Goal: Information Seeking & Learning: Find specific fact

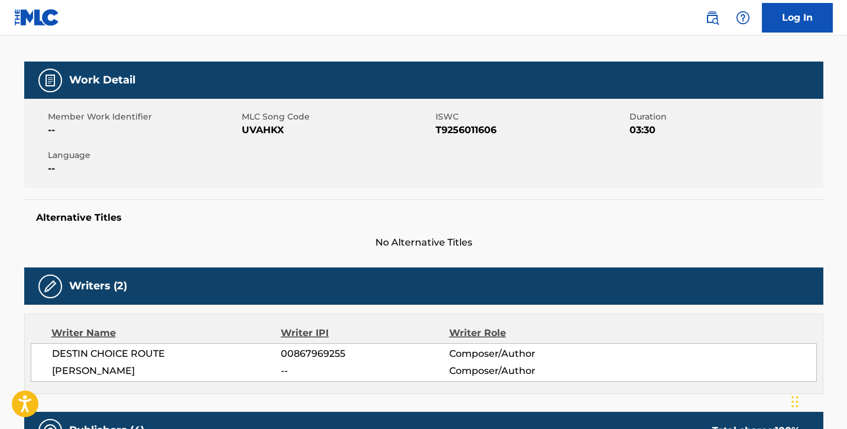
scroll to position [141, 0]
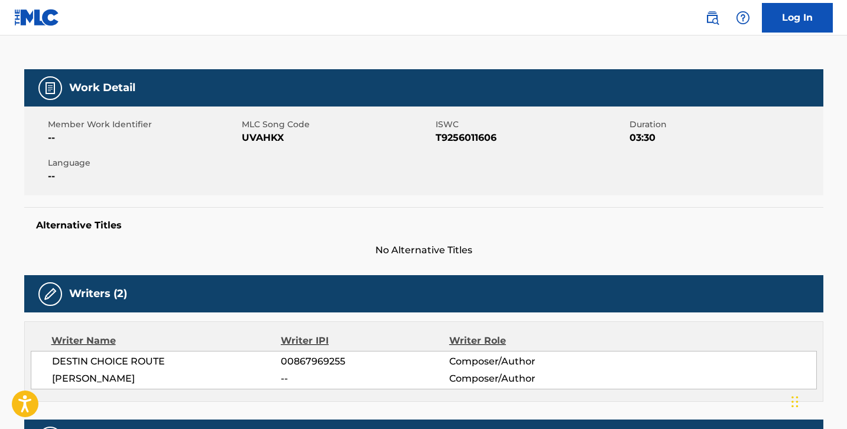
click at [241, 139] on div "Member Work Identifier --" at bounding box center [145, 131] width 194 height 27
drag, startPoint x: 243, startPoint y: 137, endPoint x: 283, endPoint y: 138, distance: 40.2
click at [283, 138] on span "UVAHKX" at bounding box center [337, 138] width 191 height 14
copy span "UVAHKX"
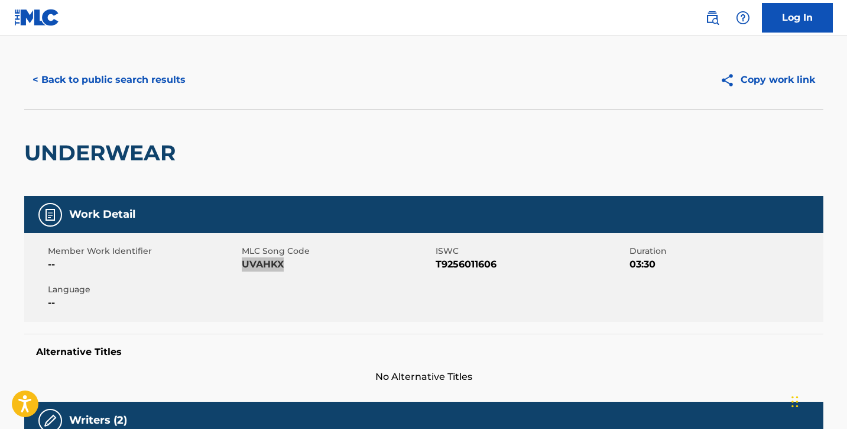
scroll to position [0, 0]
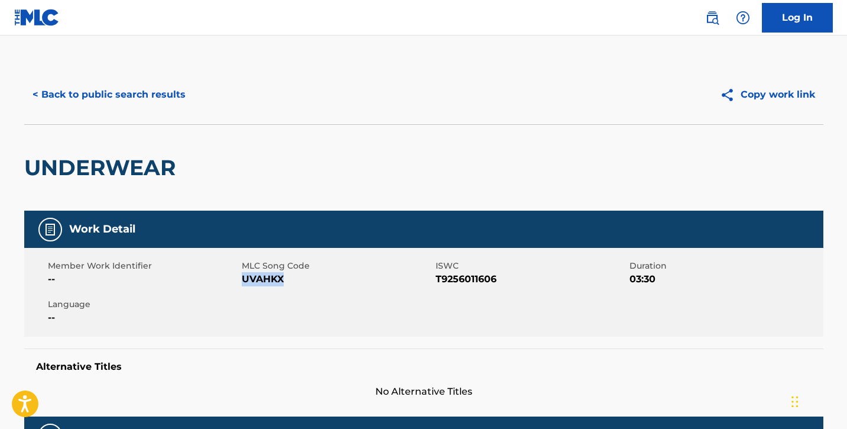
click at [124, 95] on button "< Back to public search results" at bounding box center [109, 95] width 170 height 30
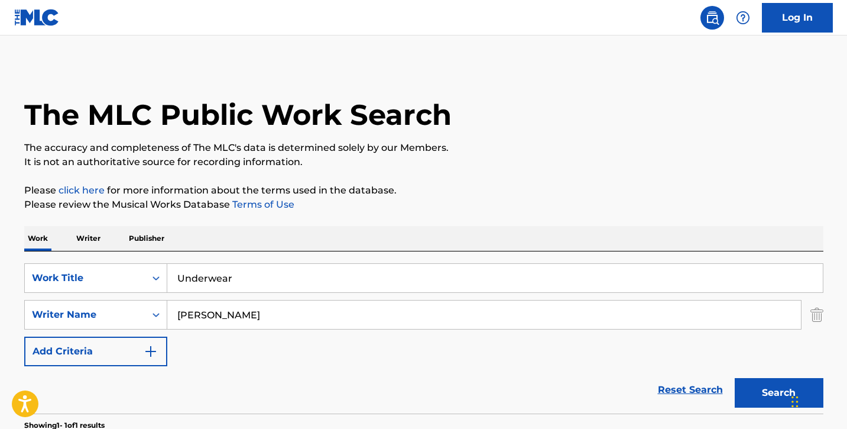
scroll to position [147, 0]
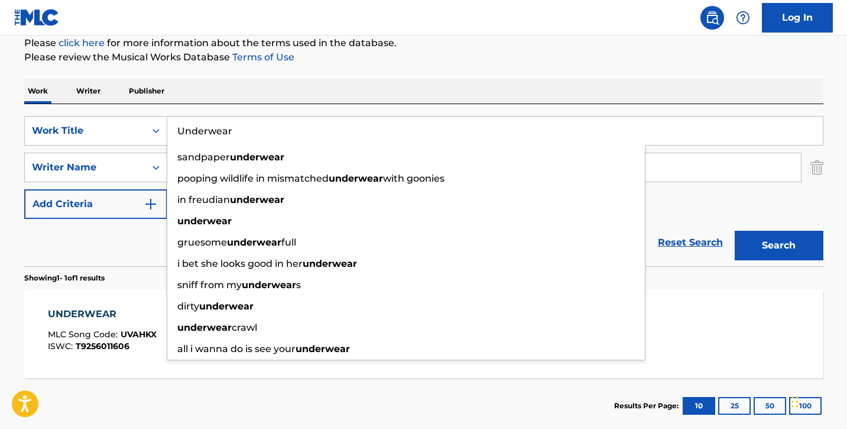
drag, startPoint x: 238, startPoint y: 132, endPoint x: 205, endPoint y: 129, distance: 33.8
click at [205, 129] on input "Underwear" at bounding box center [495, 130] width 656 height 28
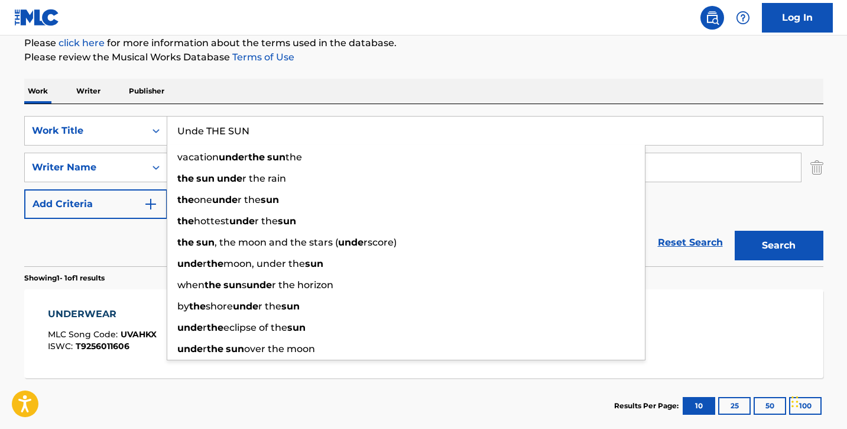
click at [735, 231] on button "Search" at bounding box center [779, 246] width 89 height 30
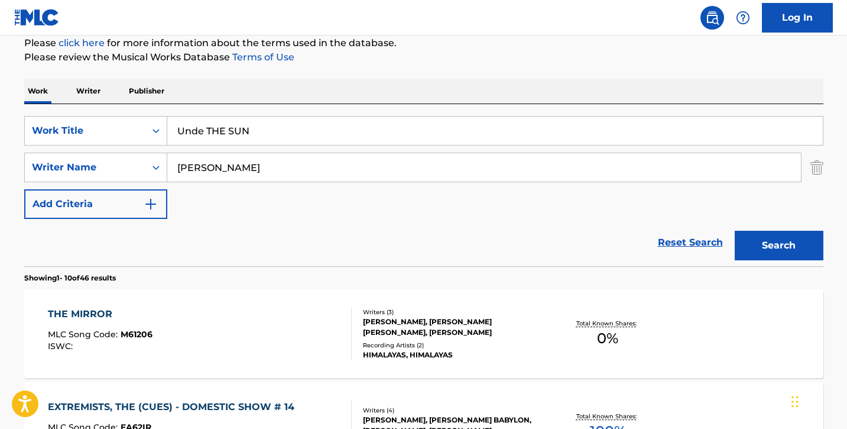
click at [203, 132] on input "Unde THE SUN" at bounding box center [495, 130] width 656 height 28
drag, startPoint x: 333, startPoint y: 134, endPoint x: 225, endPoint y: 129, distance: 107.7
click at [225, 129] on input "under the moon, under the sun" at bounding box center [495, 130] width 656 height 28
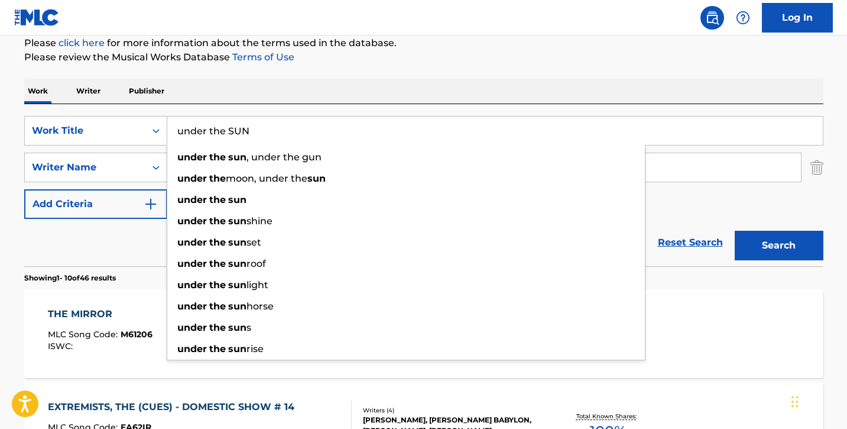
type input "under the SUN"
click at [735, 231] on button "Search" at bounding box center [779, 246] width 89 height 30
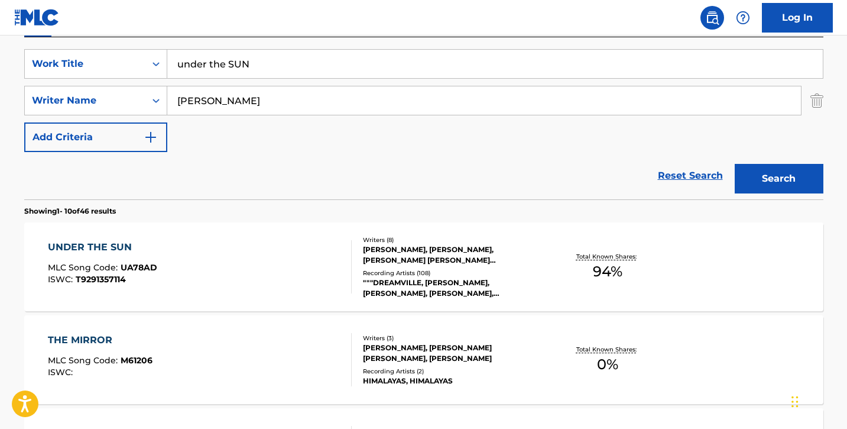
scroll to position [221, 0]
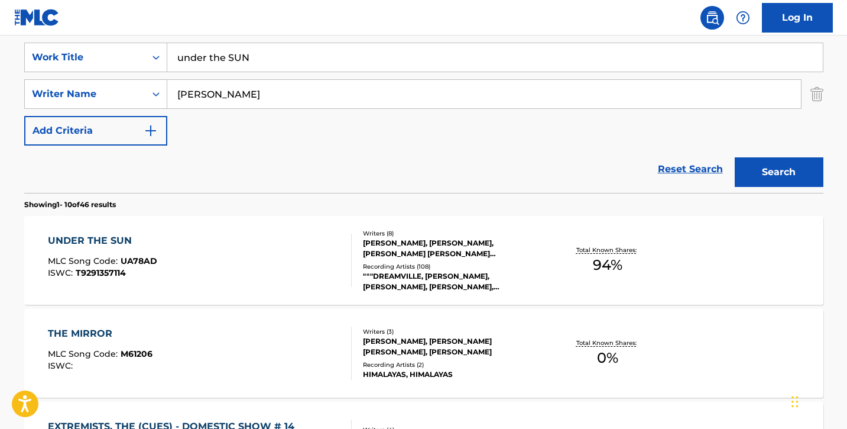
click at [199, 250] on div "UNDER THE SUN MLC Song Code : UA78AD ISWC : T9291357114" at bounding box center [200, 260] width 304 height 53
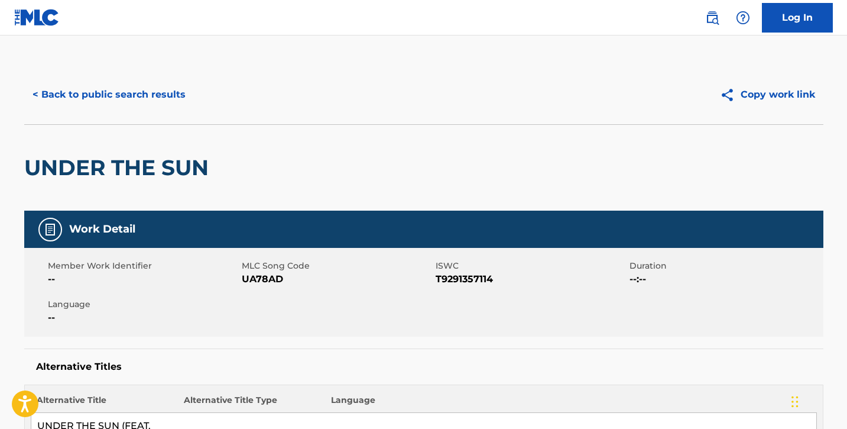
drag, startPoint x: 436, startPoint y: 279, endPoint x: 526, endPoint y: 271, distance: 90.2
click at [526, 271] on div "ISWC T9291357114" at bounding box center [533, 273] width 194 height 27
click at [423, 277] on span "UA78AD" at bounding box center [337, 279] width 191 height 14
drag, startPoint x: 437, startPoint y: 278, endPoint x: 495, endPoint y: 280, distance: 58.0
click at [495, 280] on span "T9291357114" at bounding box center [531, 279] width 191 height 14
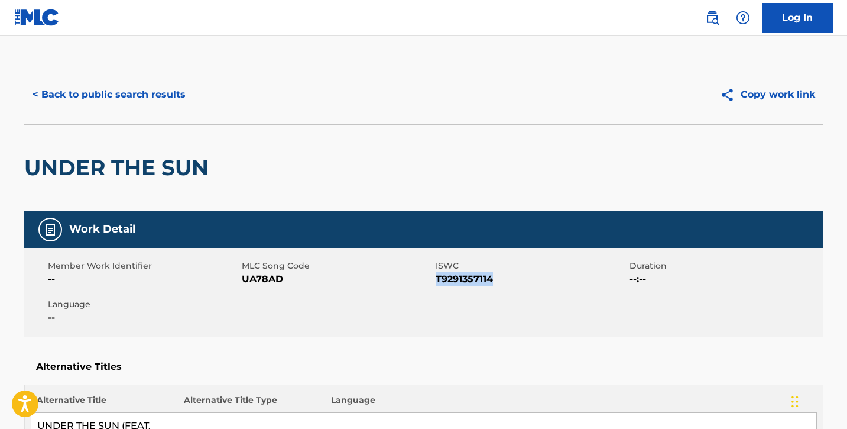
copy span "T9291357114"
click at [160, 96] on button "< Back to public search results" at bounding box center [109, 95] width 170 height 30
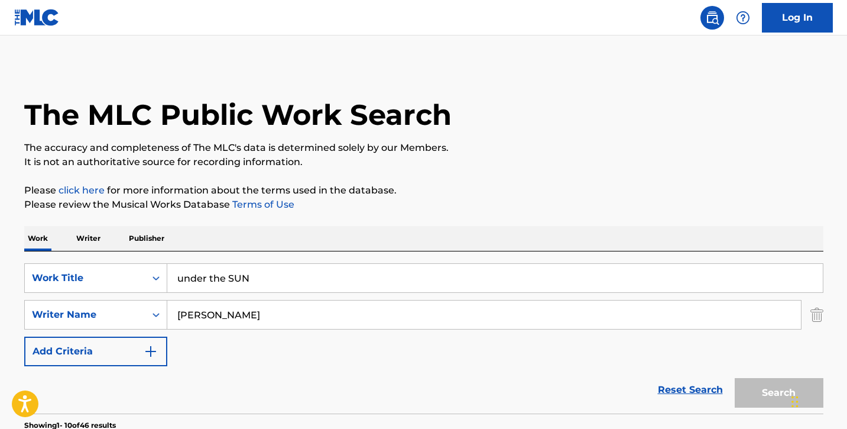
scroll to position [221, 0]
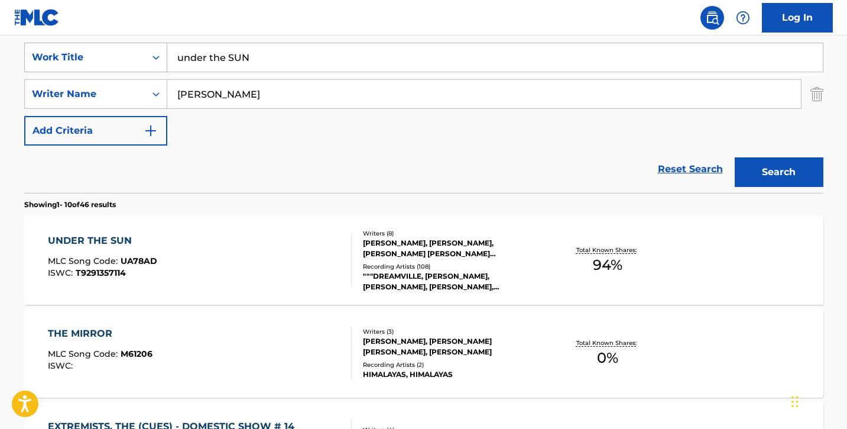
drag, startPoint x: 264, startPoint y: 56, endPoint x: 162, endPoint y: 56, distance: 102.3
click at [162, 56] on div "SearchWithCriteriaf502237e-941c-4f26-8f88-78276a4ea000 Work Title under the SUN" at bounding box center [423, 58] width 799 height 30
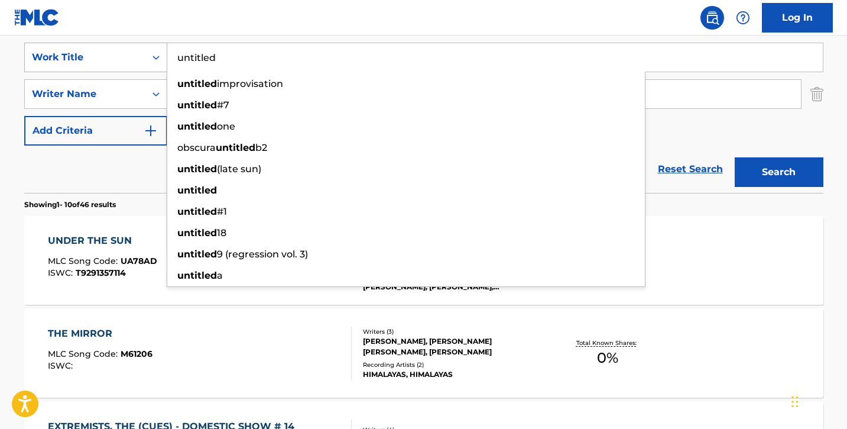
type input "untitled"
click at [735, 157] on button "Search" at bounding box center [779, 172] width 89 height 30
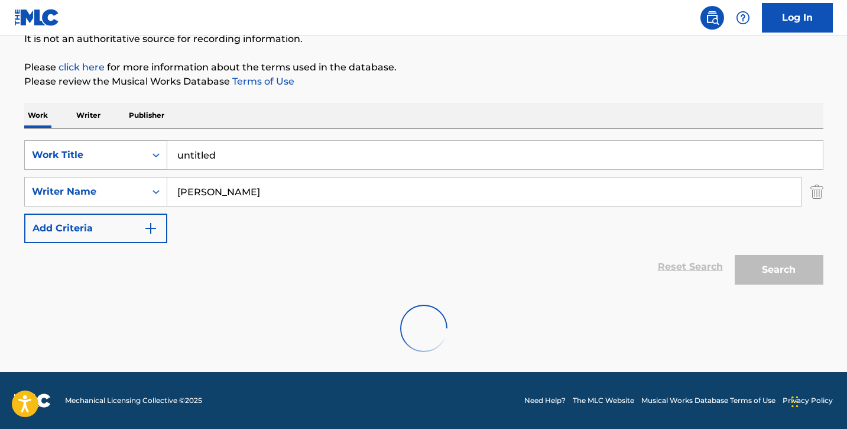
scroll to position [215, 0]
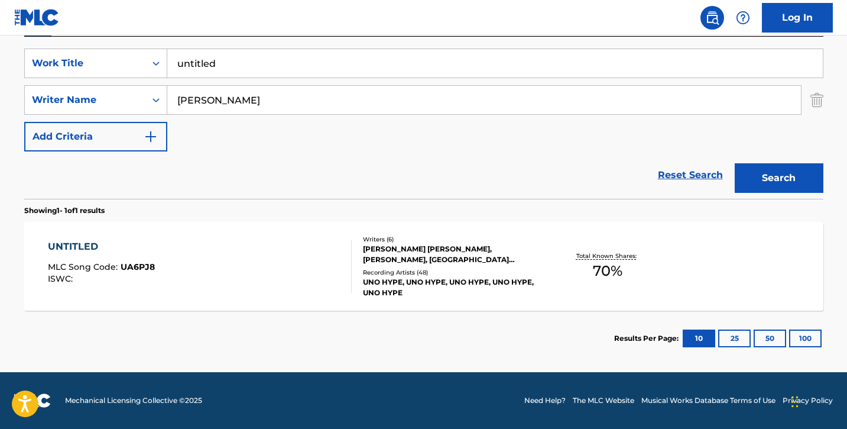
click at [90, 256] on div "UNTITLED MLC Song Code : UA6PJ8 ISWC :" at bounding box center [101, 265] width 107 height 53
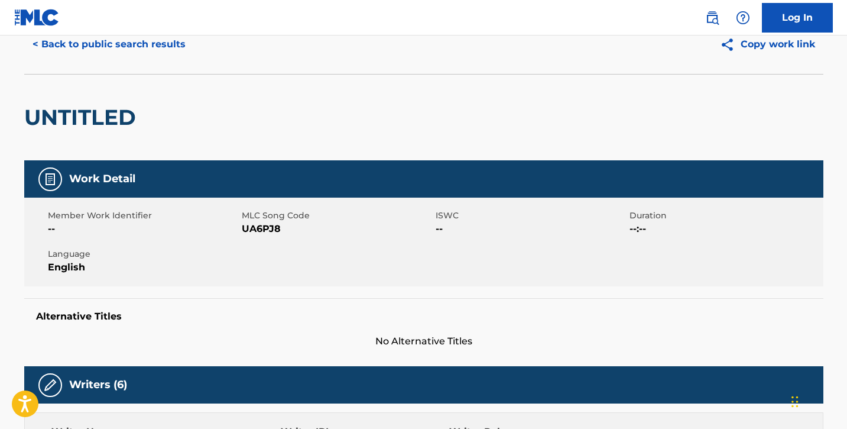
scroll to position [51, 0]
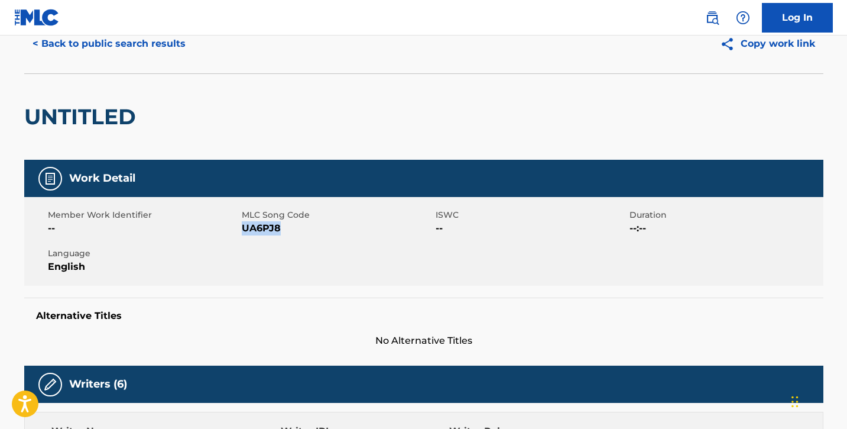
drag, startPoint x: 242, startPoint y: 228, endPoint x: 290, endPoint y: 229, distance: 47.9
click at [290, 229] on span "UA6PJ8" at bounding box center [337, 228] width 191 height 14
copy span "UA6PJ8"
click at [232, 300] on div "Alternative Titles No Alternative Titles" at bounding box center [423, 322] width 799 height 50
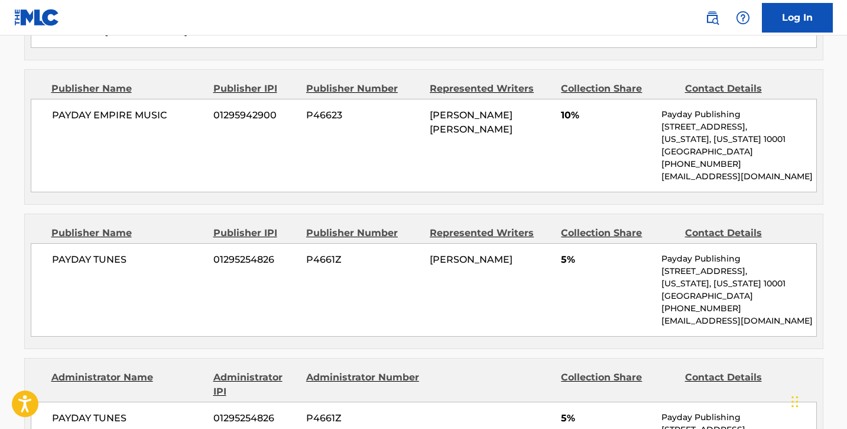
scroll to position [686, 0]
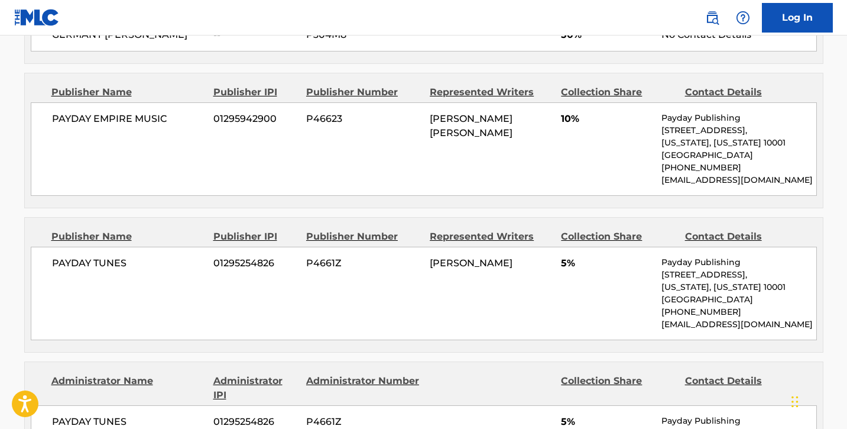
click at [189, 133] on div "PAYDAY EMPIRE MUSIC 01295942900 P46623 [PERSON_NAME] [PERSON_NAME] 10% Payday P…" at bounding box center [424, 148] width 786 height 93
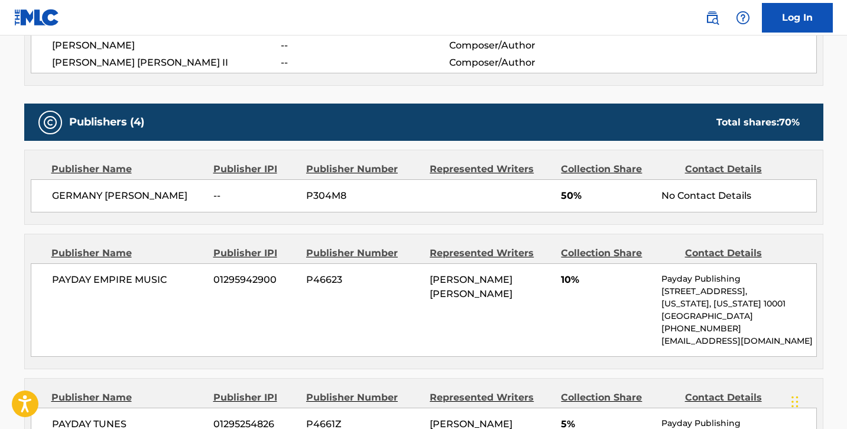
scroll to position [0, 0]
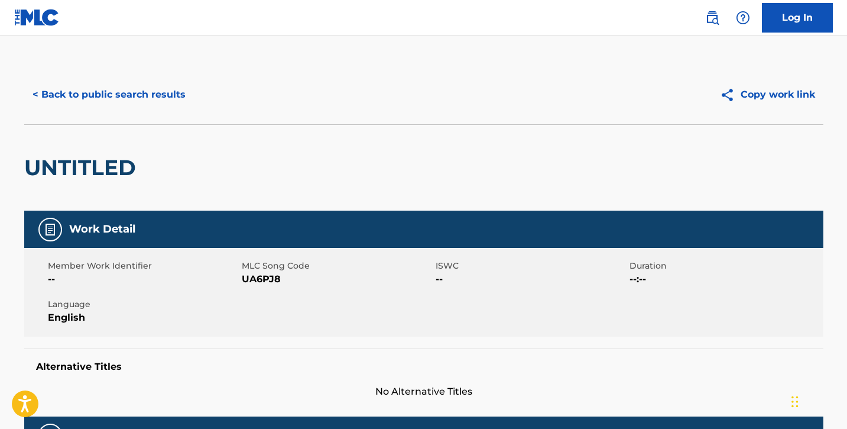
click at [59, 99] on button "< Back to public search results" at bounding box center [109, 95] width 170 height 30
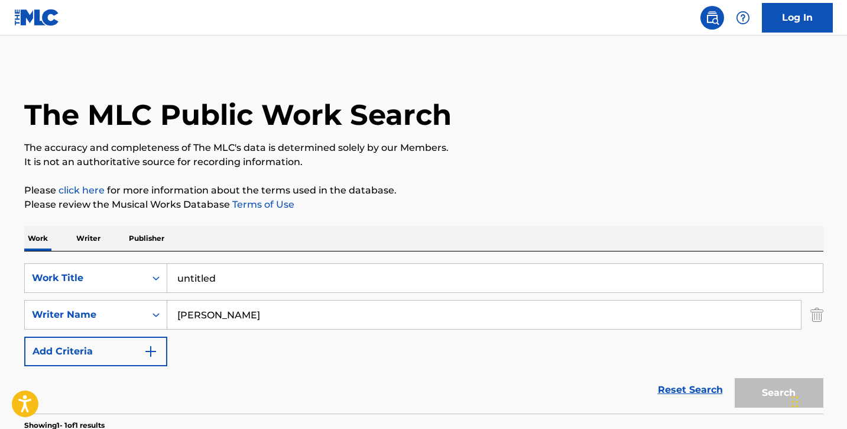
scroll to position [147, 0]
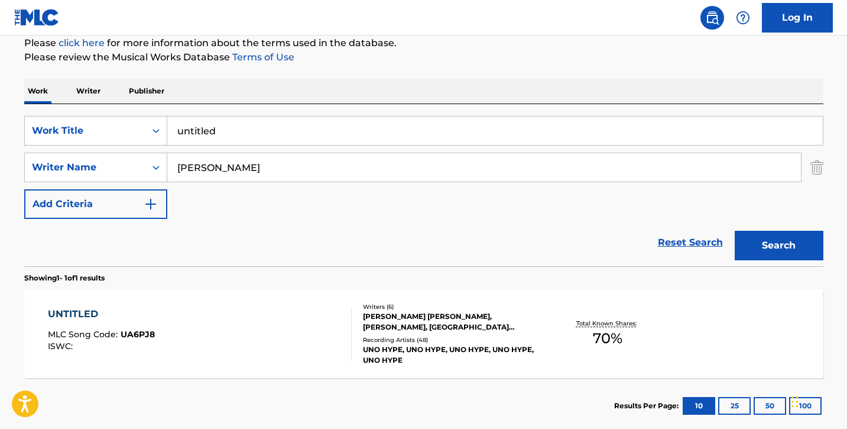
click at [240, 135] on input "untitled" at bounding box center [495, 130] width 656 height 28
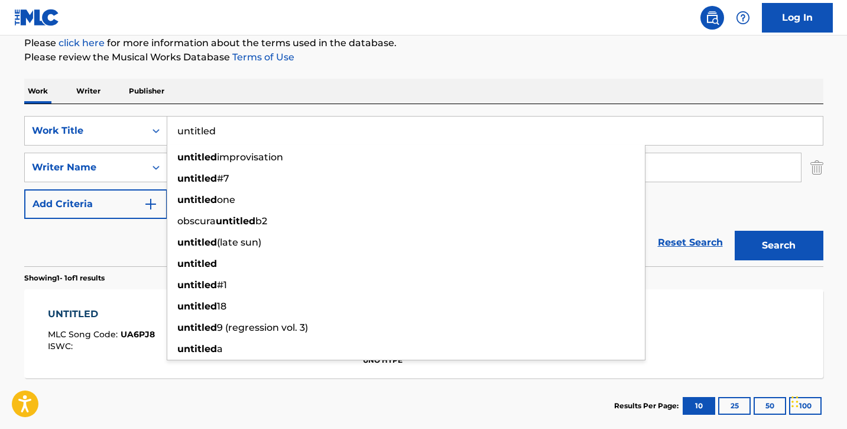
click at [235, 134] on input "untitled" at bounding box center [495, 130] width 656 height 28
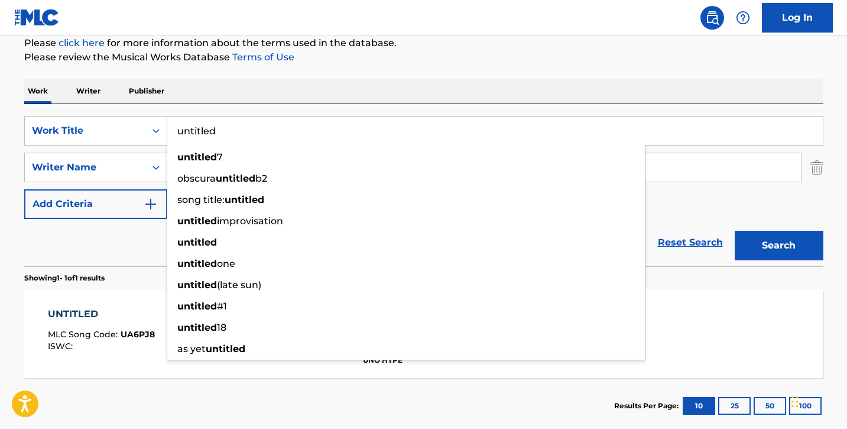
click at [235, 134] on input "untitled" at bounding box center [495, 130] width 656 height 28
click at [234, 134] on input "untitled" at bounding box center [495, 130] width 656 height 28
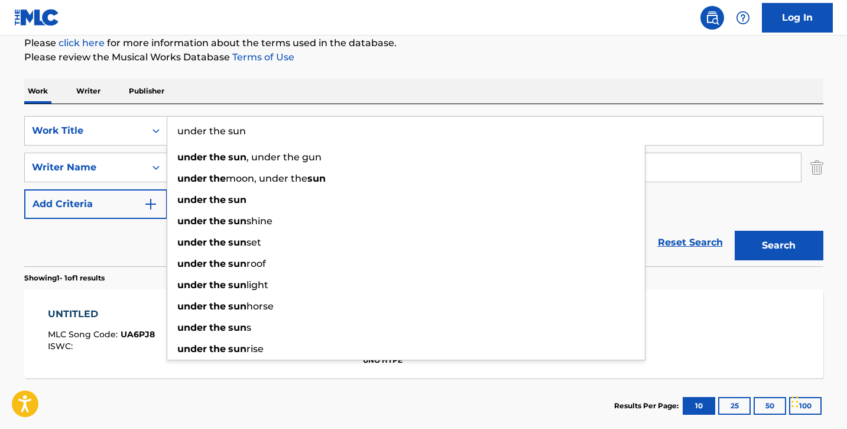
type input "under the sun"
click at [735, 231] on button "Search" at bounding box center [779, 246] width 89 height 30
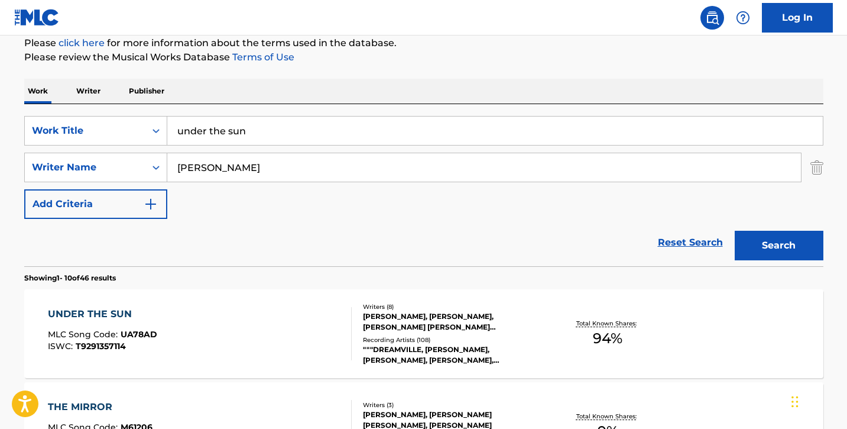
click at [204, 329] on div "UNDER THE SUN MLC Song Code : UA78AD ISWC : T9291357114" at bounding box center [200, 333] width 304 height 53
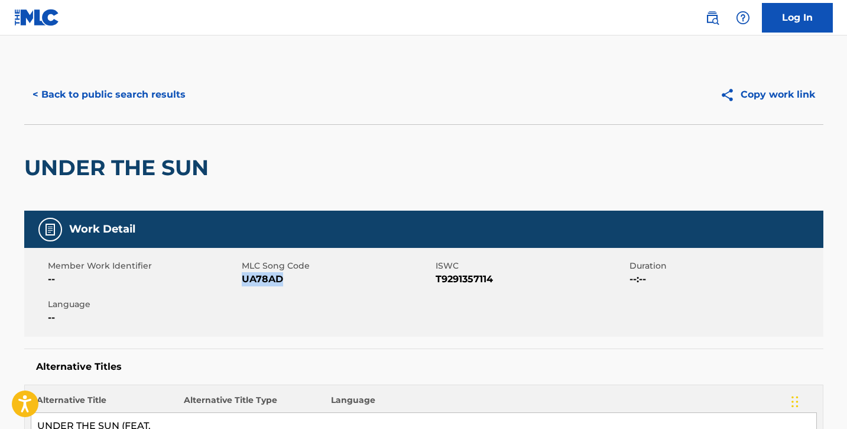
drag, startPoint x: 242, startPoint y: 279, endPoint x: 281, endPoint y: 279, distance: 39.0
click at [281, 279] on span "UA78AD" at bounding box center [337, 279] width 191 height 14
copy span "UA78AD"
click at [137, 94] on button "< Back to public search results" at bounding box center [109, 95] width 170 height 30
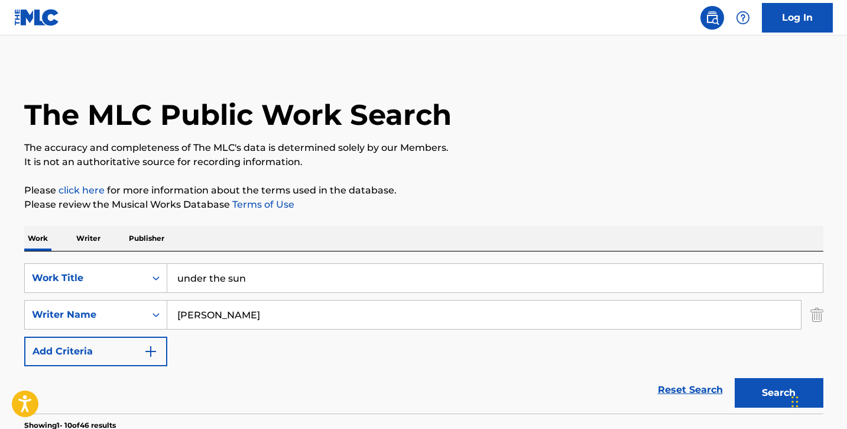
scroll to position [147, 0]
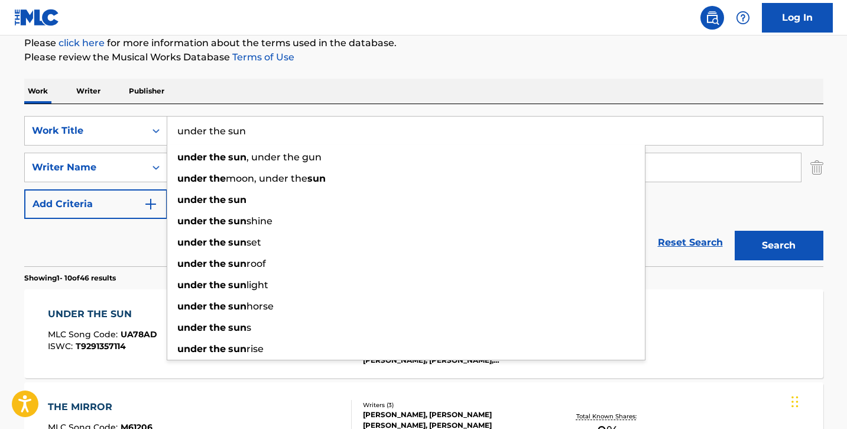
drag, startPoint x: 257, startPoint y: 137, endPoint x: 205, endPoint y: 131, distance: 51.7
click at [205, 131] on input "under the sun" at bounding box center [495, 130] width 656 height 28
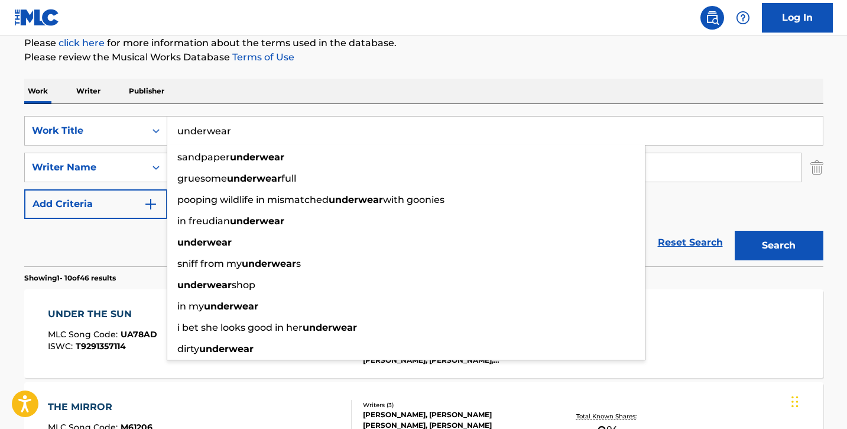
type input "underwear"
click at [735, 231] on button "Search" at bounding box center [779, 246] width 89 height 30
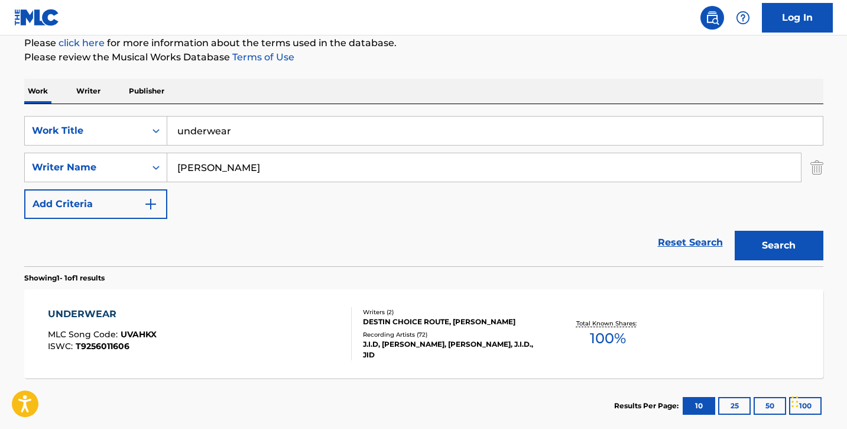
click at [101, 309] on div "UNDERWEAR" at bounding box center [102, 314] width 109 height 14
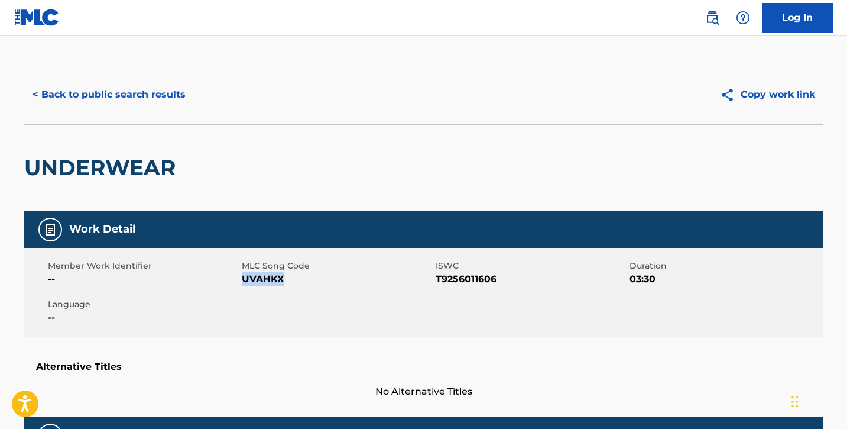
drag, startPoint x: 242, startPoint y: 278, endPoint x: 292, endPoint y: 278, distance: 50.3
click at [292, 278] on span "UVAHKX" at bounding box center [337, 279] width 191 height 14
copy span "UVAHKX"
click at [74, 95] on button "< Back to public search results" at bounding box center [109, 95] width 170 height 30
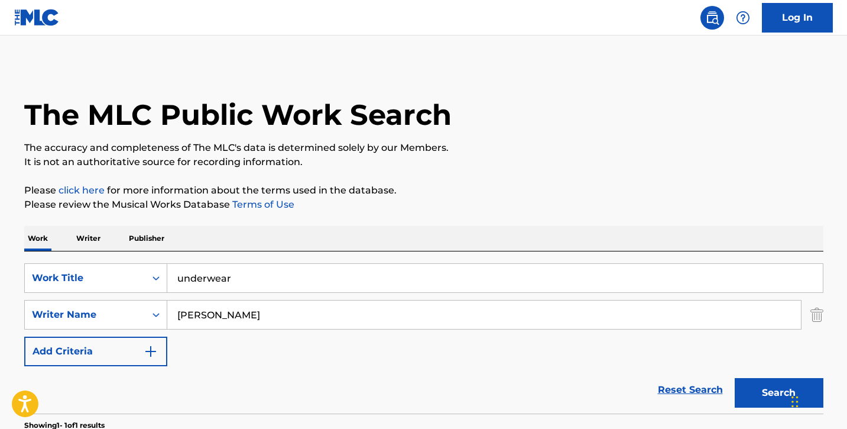
scroll to position [147, 0]
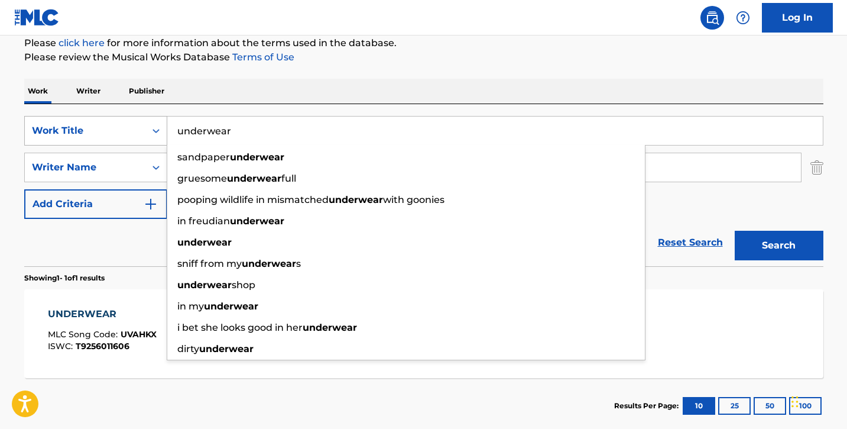
drag, startPoint x: 244, startPoint y: 129, endPoint x: 146, endPoint y: 121, distance: 97.9
click at [146, 121] on div "SearchWithCriteriaf502237e-941c-4f26-8f88-78276a4ea000 Work Title underwear san…" at bounding box center [423, 131] width 799 height 30
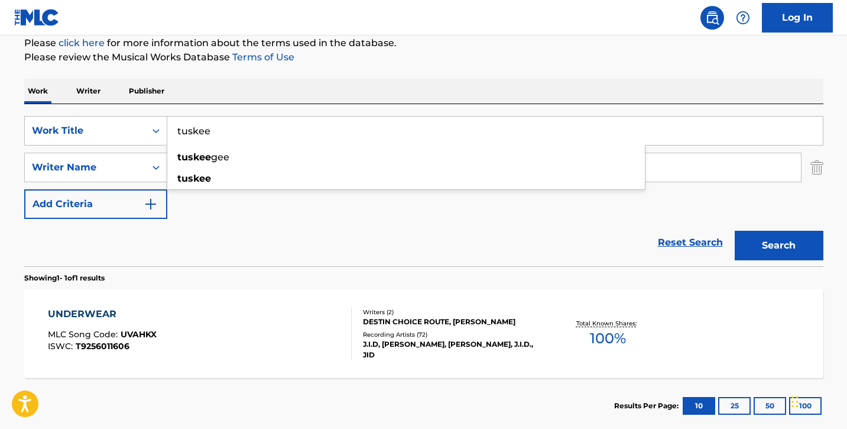
type input "tuskee"
click at [735, 231] on button "Search" at bounding box center [779, 246] width 89 height 30
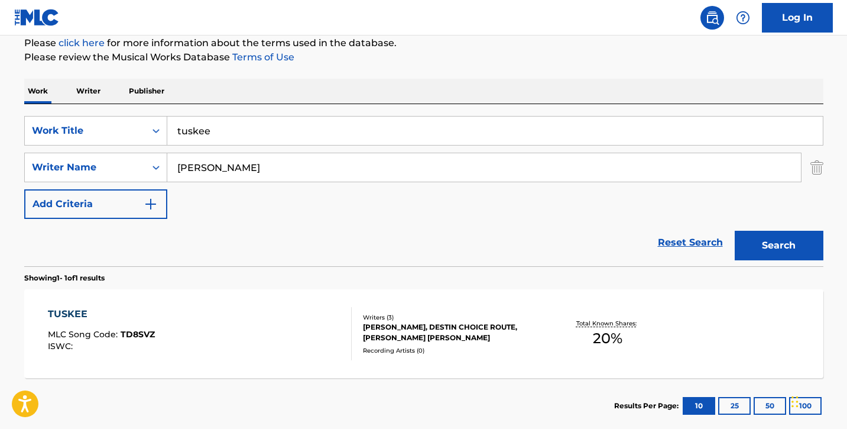
click at [100, 313] on div "TUSKEE" at bounding box center [101, 314] width 107 height 14
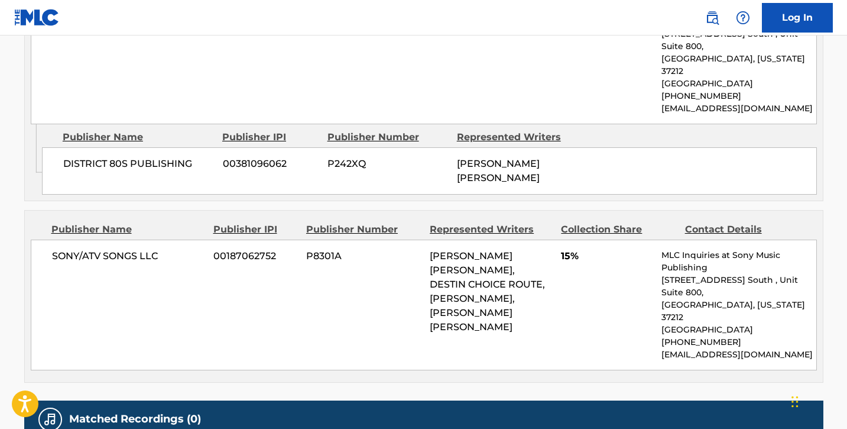
scroll to position [672, 0]
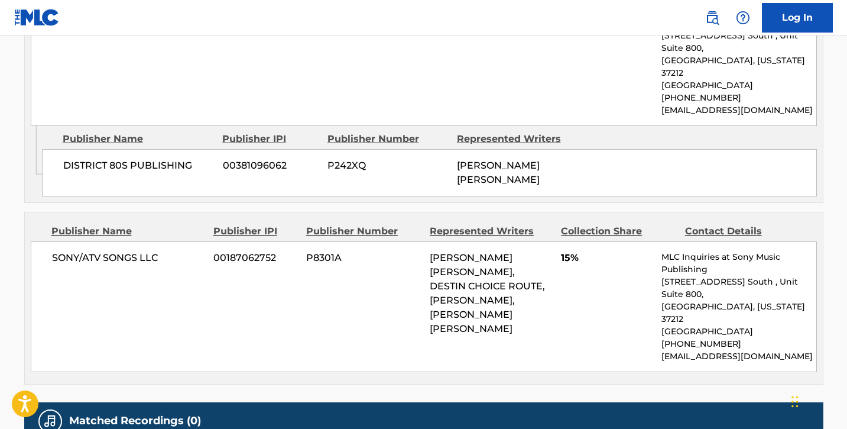
click at [302, 332] on div "Work Detail Member Work Identifier -- MLC Song Code TD8SVZ ISWC -- Duration 03:…" at bounding box center [423, 7] width 799 height 939
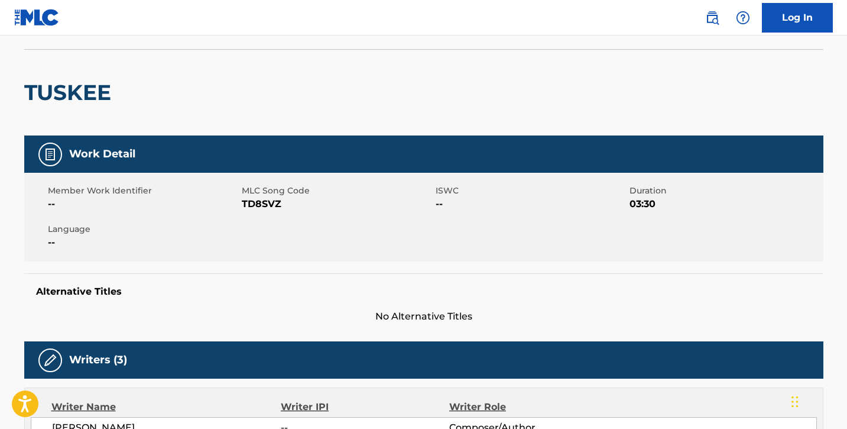
scroll to position [74, 0]
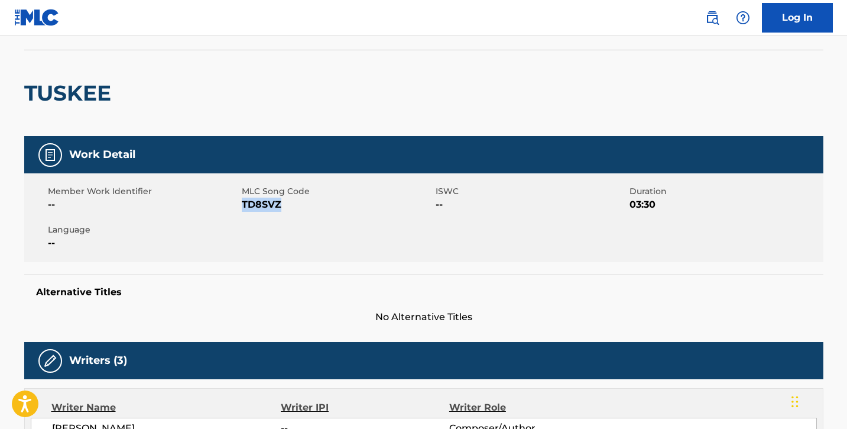
drag, startPoint x: 241, startPoint y: 202, endPoint x: 285, endPoint y: 203, distance: 43.8
click at [285, 203] on span "TD8SVZ" at bounding box center [337, 204] width 191 height 14
copy span "TD8SVZ"
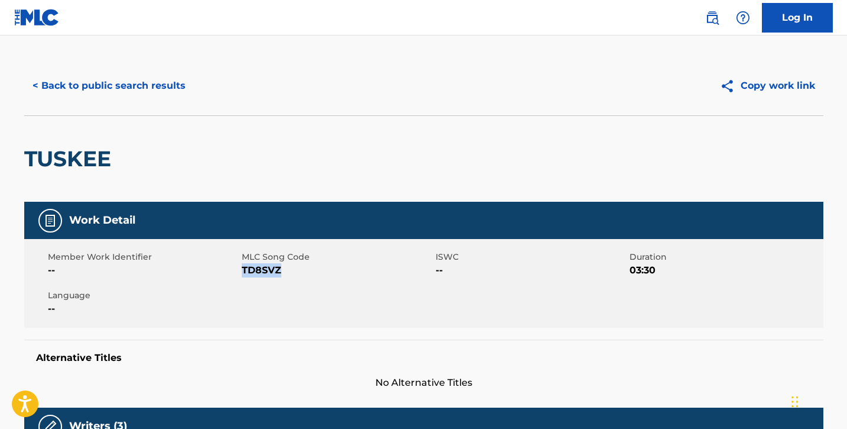
scroll to position [0, 0]
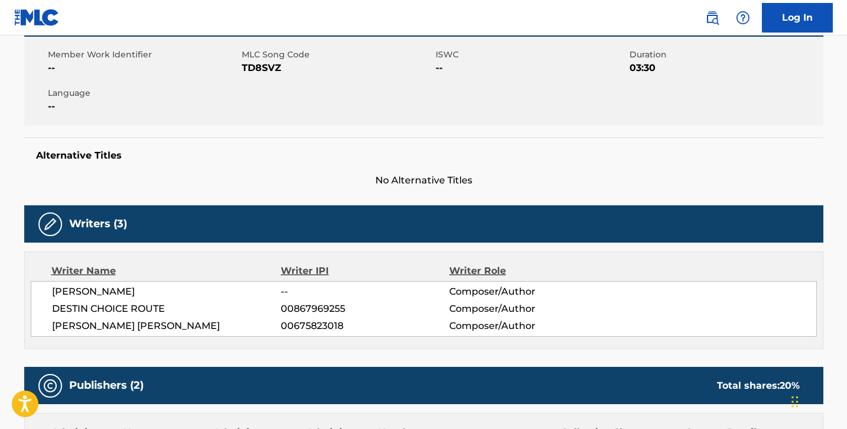
click at [209, 230] on div "Writers (3)" at bounding box center [423, 223] width 799 height 37
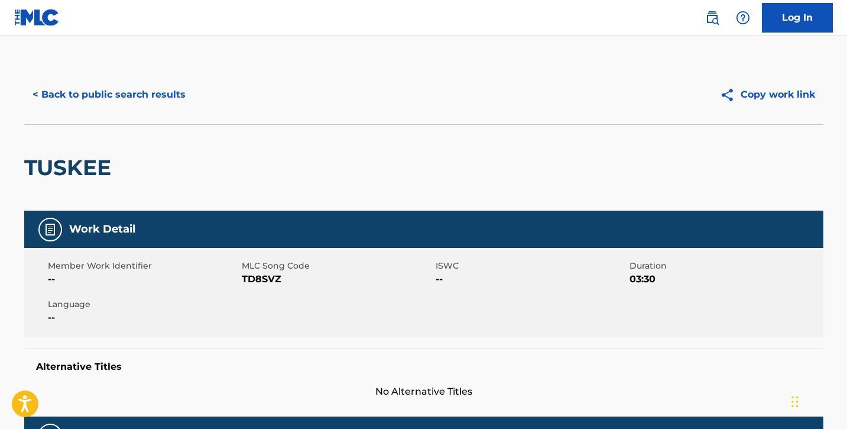
click at [118, 92] on button "< Back to public search results" at bounding box center [109, 95] width 170 height 30
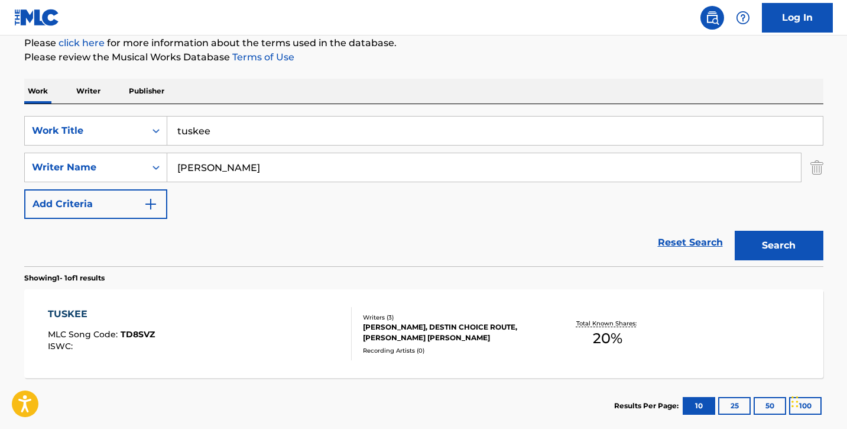
scroll to position [215, 0]
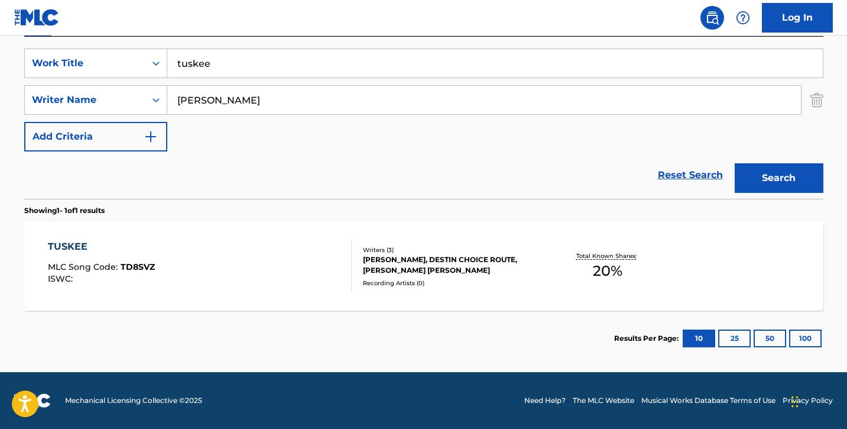
click at [226, 259] on div "TUSKEE MLC Song Code : TD8SVZ ISWC :" at bounding box center [200, 265] width 304 height 53
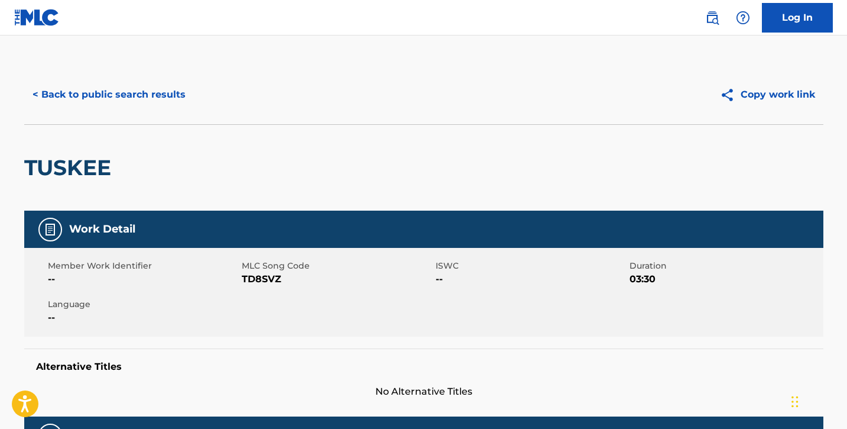
click at [91, 92] on button "< Back to public search results" at bounding box center [109, 95] width 170 height 30
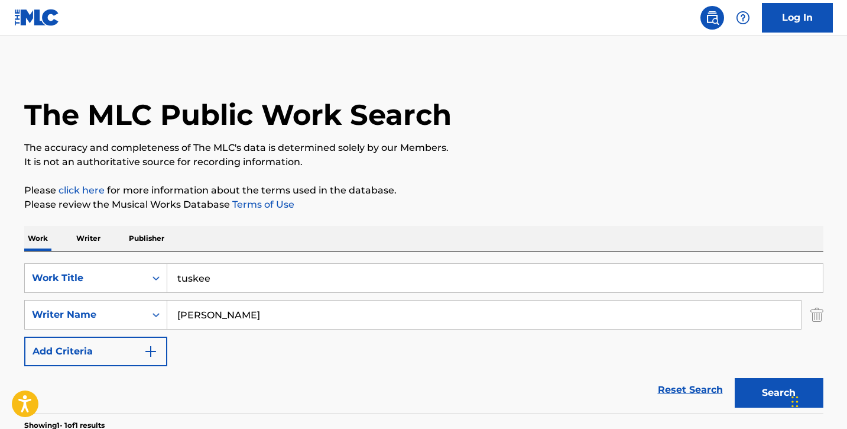
scroll to position [147, 0]
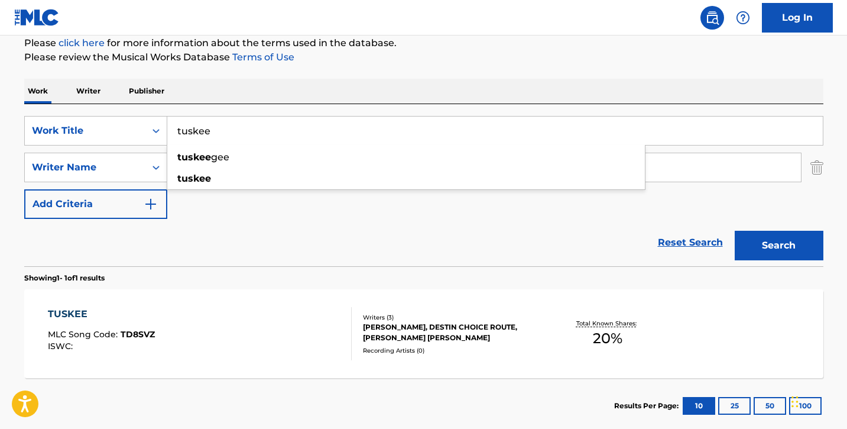
drag, startPoint x: 219, startPoint y: 131, endPoint x: 183, endPoint y: 131, distance: 36.7
click at [183, 131] on input "tuskee" at bounding box center [495, 130] width 656 height 28
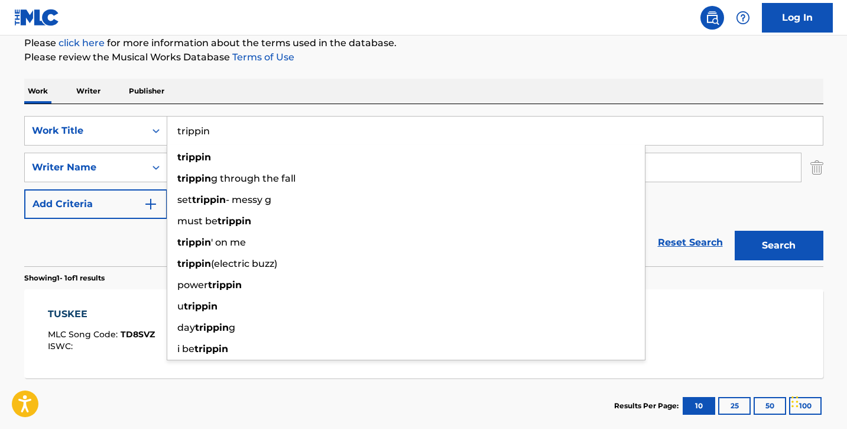
type input "trippin"
click at [735, 231] on button "Search" at bounding box center [779, 246] width 89 height 30
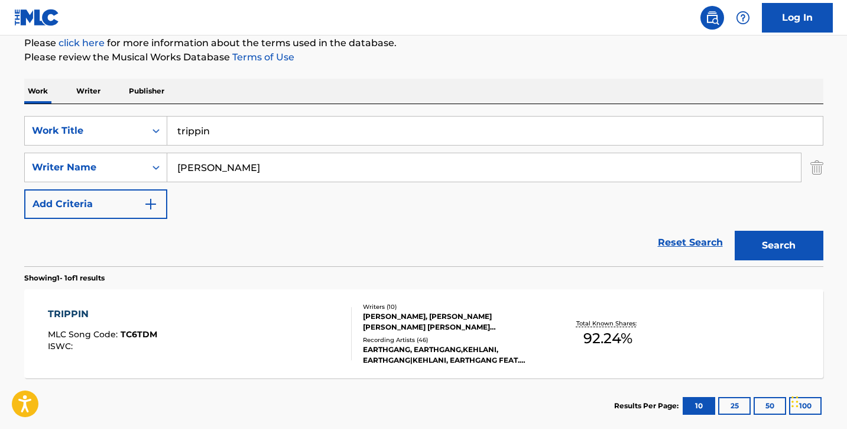
click at [154, 319] on div "TRIPPIN" at bounding box center [102, 314] width 109 height 14
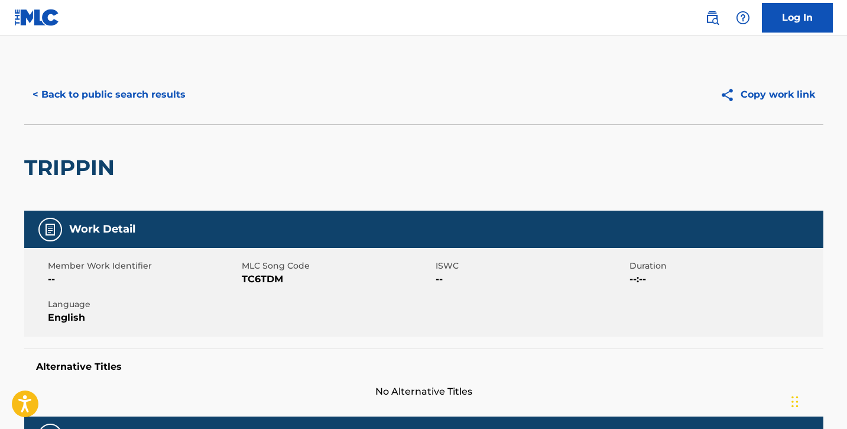
scroll to position [128, 0]
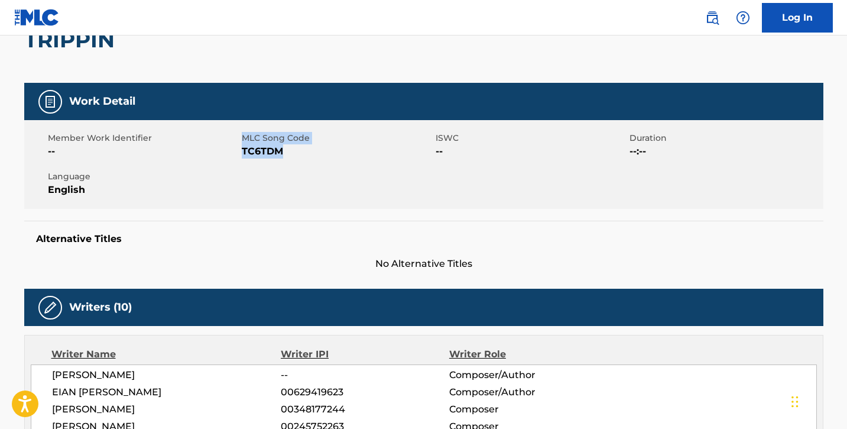
drag, startPoint x: 241, startPoint y: 151, endPoint x: 286, endPoint y: 155, distance: 45.8
click at [286, 155] on div "Member Work Identifier -- MLC Song Code TC6TDM ISWC -- Duration --:-- Language …" at bounding box center [423, 164] width 799 height 89
click at [286, 155] on span "TC6TDM" at bounding box center [337, 151] width 191 height 14
drag, startPoint x: 242, startPoint y: 150, endPoint x: 289, endPoint y: 148, distance: 46.7
click at [289, 148] on span "TC6TDM" at bounding box center [337, 151] width 191 height 14
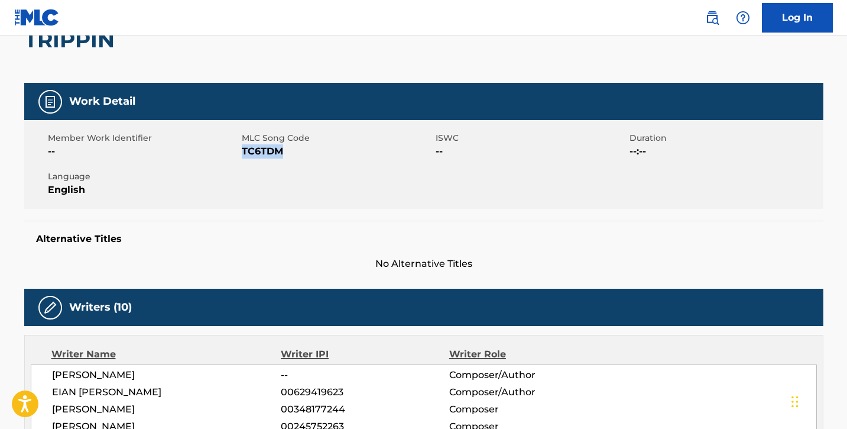
copy span "TC6TDM"
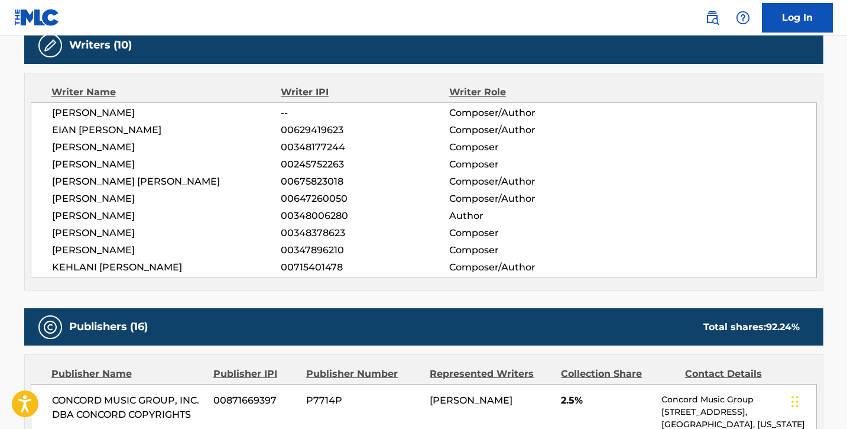
scroll to position [0, 0]
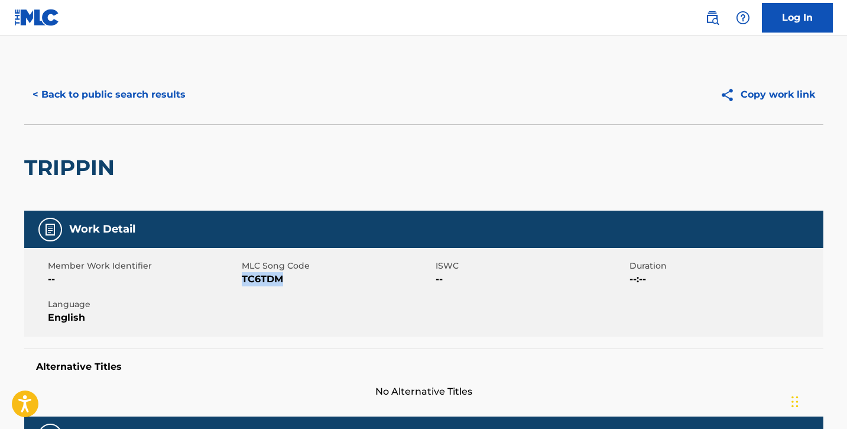
click at [70, 98] on button "< Back to public search results" at bounding box center [109, 95] width 170 height 30
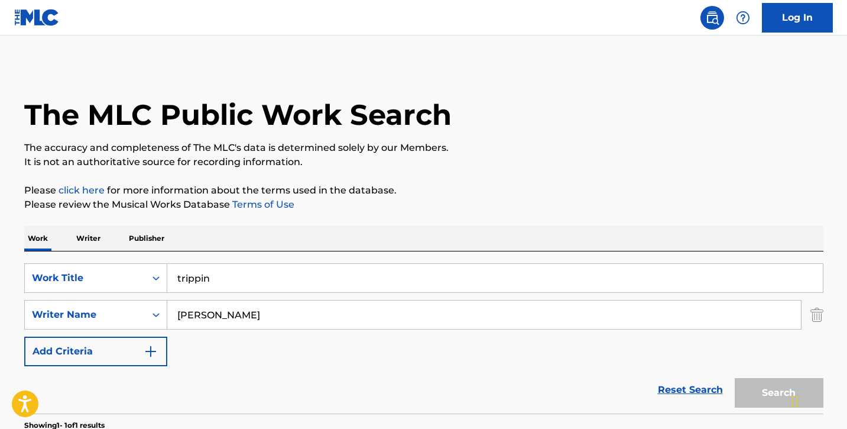
scroll to position [147, 0]
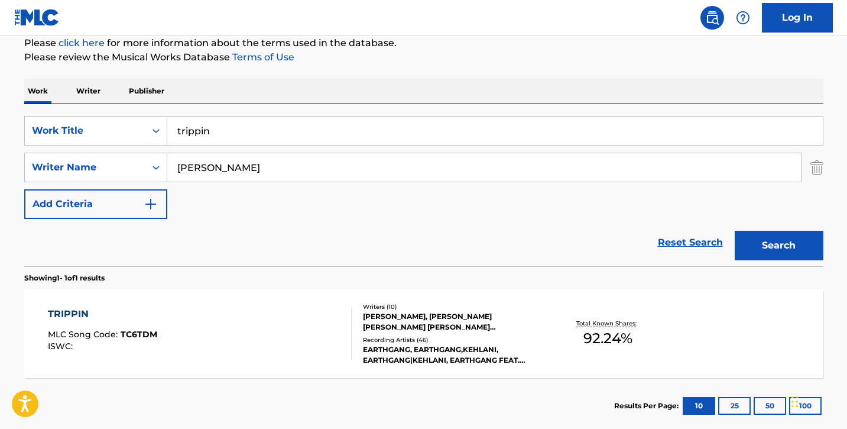
click at [240, 136] on input "trippin" at bounding box center [495, 130] width 656 height 28
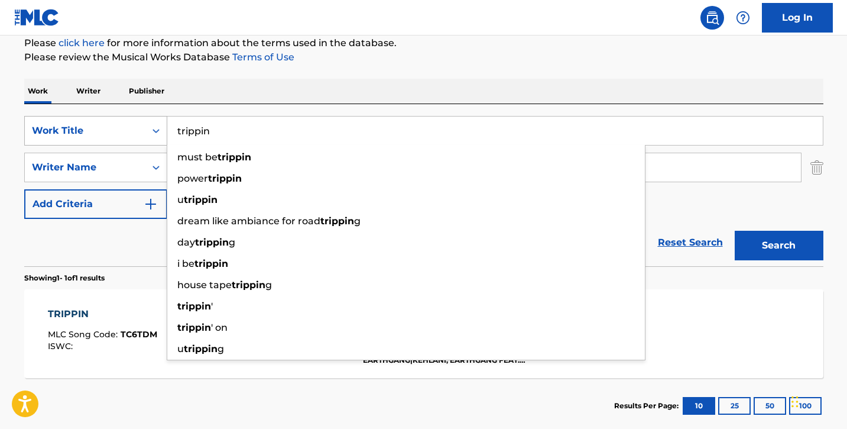
drag, startPoint x: 240, startPoint y: 136, endPoint x: 152, endPoint y: 132, distance: 88.2
click at [151, 132] on div "SearchWithCriteriaf502237e-941c-4f26-8f88-78276a4ea000 Work Title trippin must …" at bounding box center [423, 131] width 799 height 30
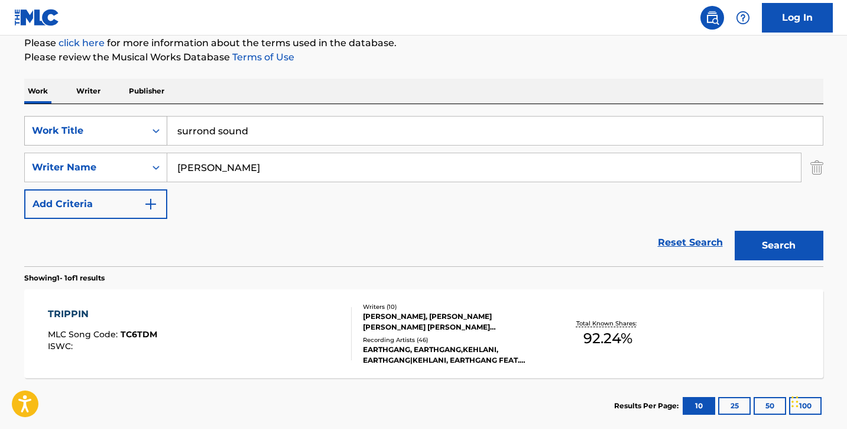
type input "surrond sound"
click at [735, 231] on button "Search" at bounding box center [779, 246] width 89 height 30
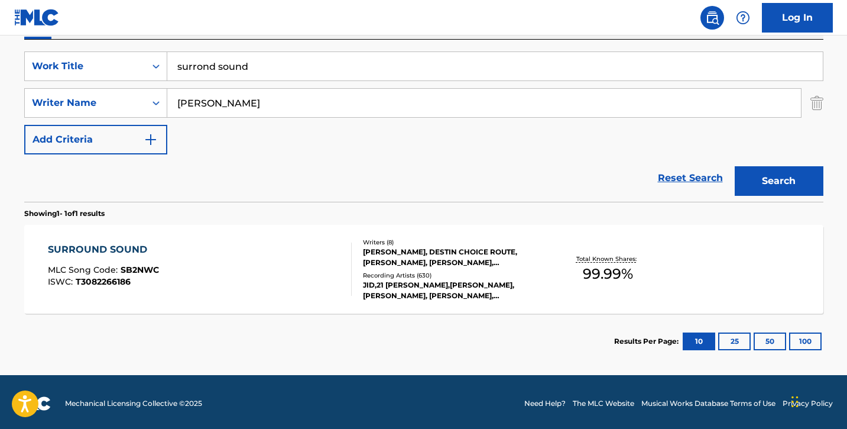
scroll to position [215, 0]
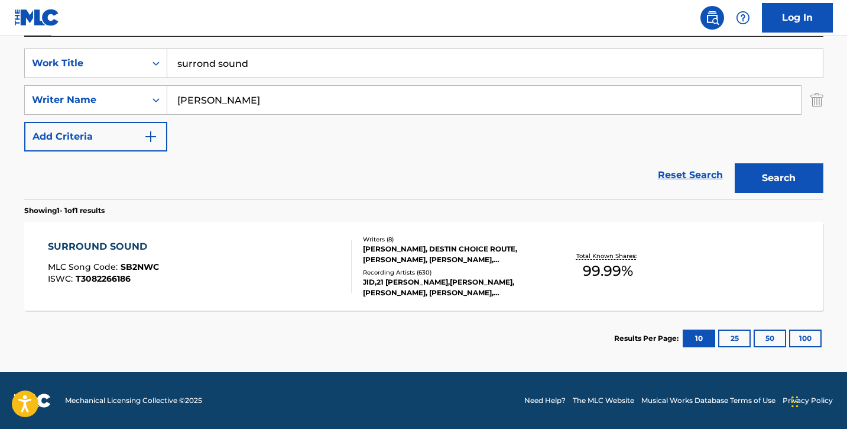
click at [124, 247] on div "SURROUND SOUND" at bounding box center [103, 246] width 111 height 14
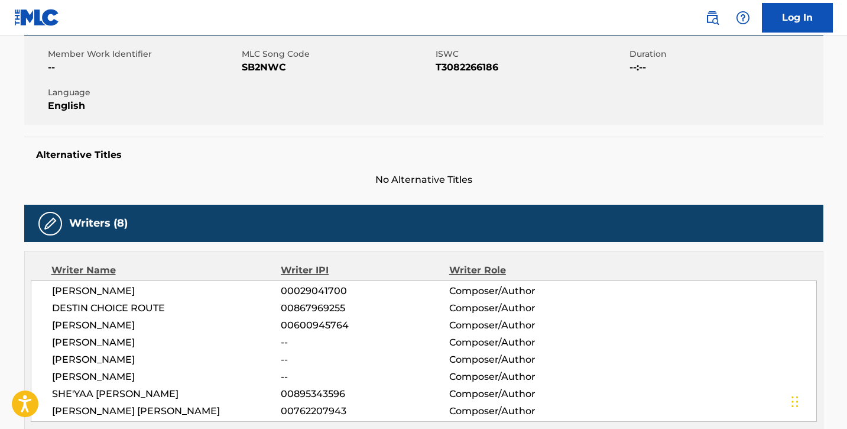
scroll to position [209, 0]
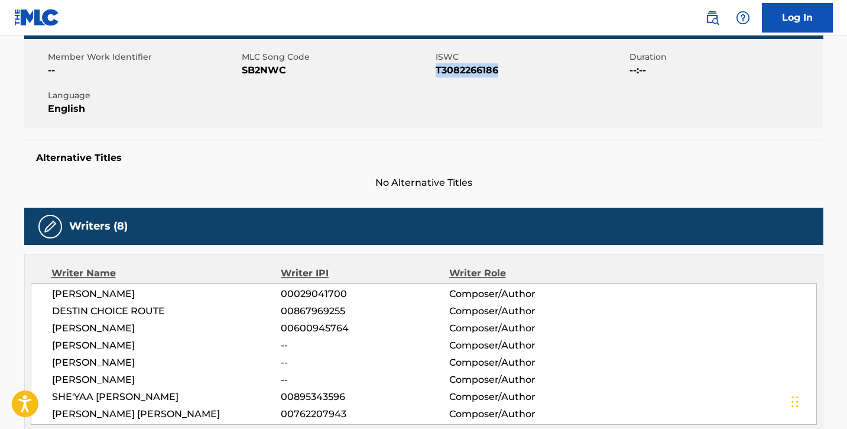
drag, startPoint x: 437, startPoint y: 69, endPoint x: 507, endPoint y: 70, distance: 70.4
click at [507, 70] on span "T3082266186" at bounding box center [531, 70] width 191 height 14
copy span "T3082266186"
drag, startPoint x: 244, startPoint y: 68, endPoint x: 283, endPoint y: 68, distance: 38.4
click at [283, 68] on span "SB2NWC" at bounding box center [337, 70] width 191 height 14
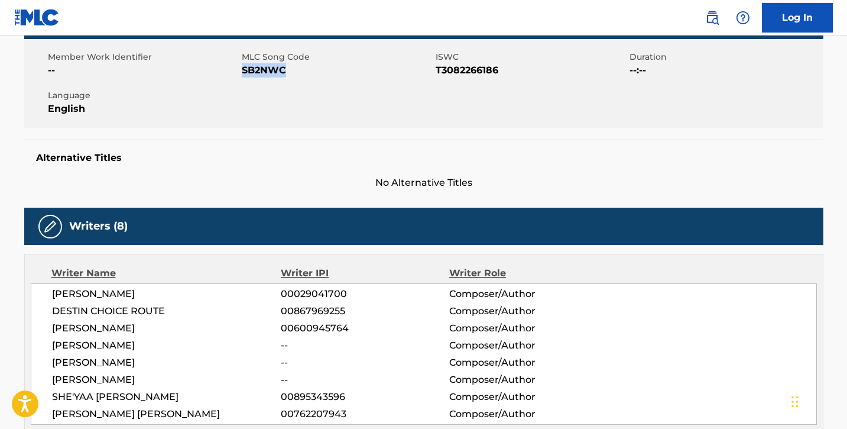
copy span "SB2NWC"
click at [463, 155] on h5 "Alternative Titles" at bounding box center [424, 158] width 776 height 12
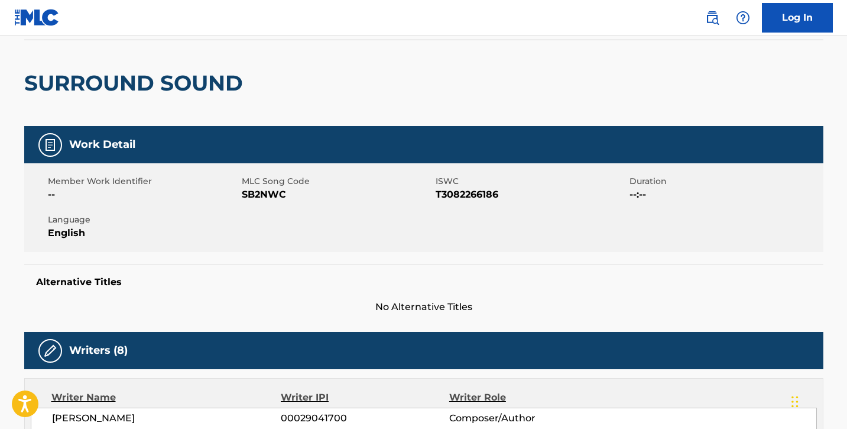
scroll to position [0, 0]
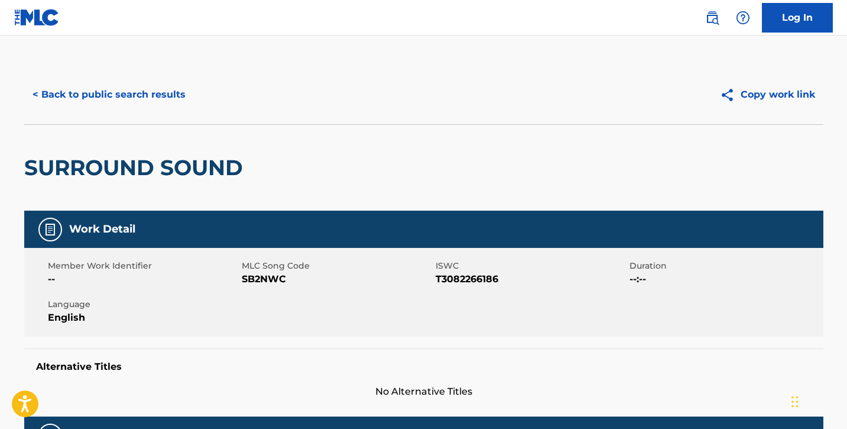
click at [48, 97] on button "< Back to public search results" at bounding box center [109, 95] width 170 height 30
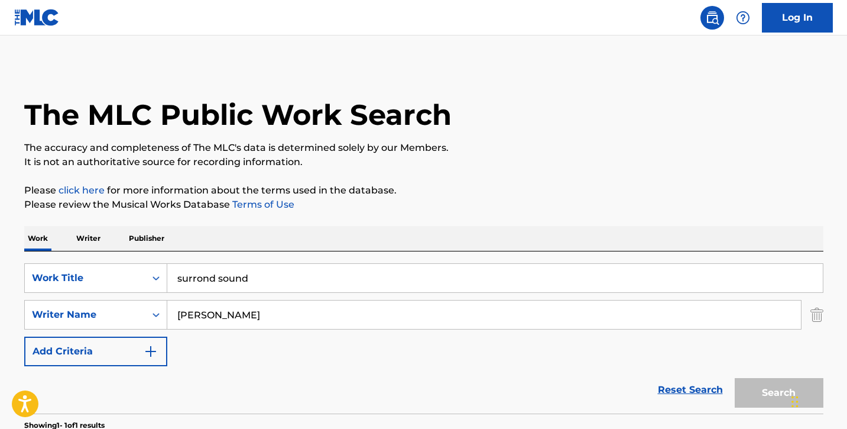
scroll to position [147, 0]
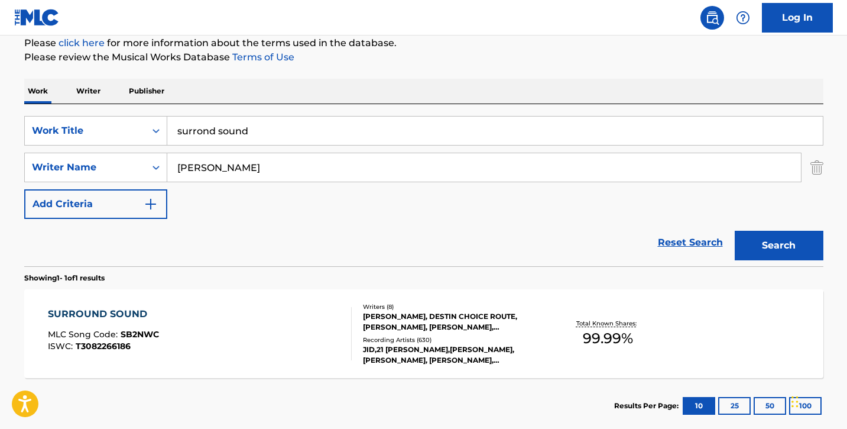
drag, startPoint x: 249, startPoint y: 128, endPoint x: 183, endPoint y: 129, distance: 66.2
click at [183, 129] on input "surrond sound" at bounding box center [495, 130] width 656 height 28
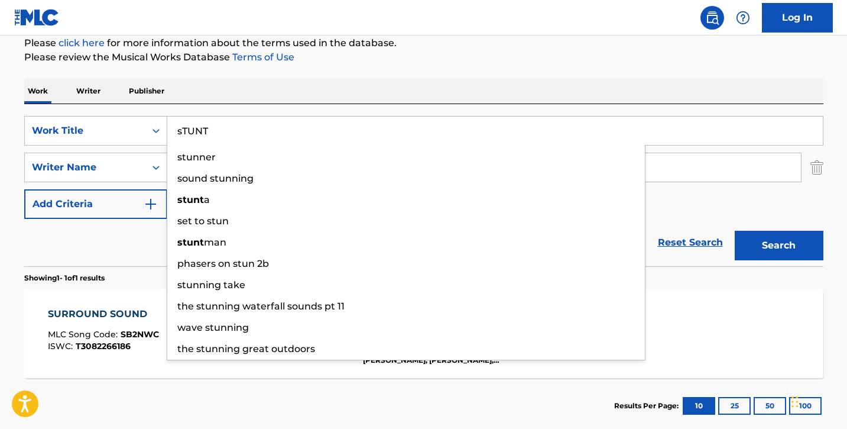
type input "sTUNT"
click at [735, 231] on button "Search" at bounding box center [779, 246] width 89 height 30
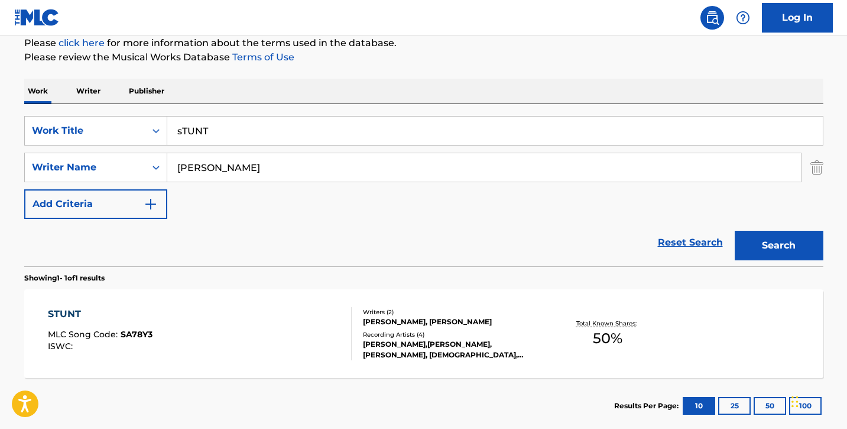
click at [288, 363] on div "STUNT MLC Song Code : SA78Y3 ISWC : Writers ( 2 ) [PERSON_NAME], [PERSON_NAME] …" at bounding box center [423, 333] width 799 height 89
